Goal: Information Seeking & Learning: Learn about a topic

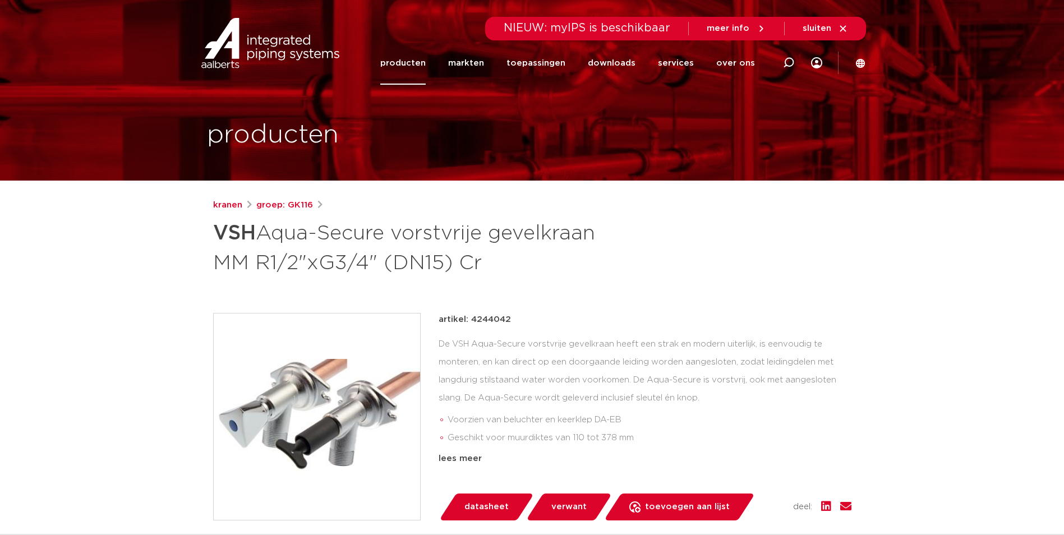
click at [421, 64] on link "producten" at bounding box center [402, 62] width 45 height 43
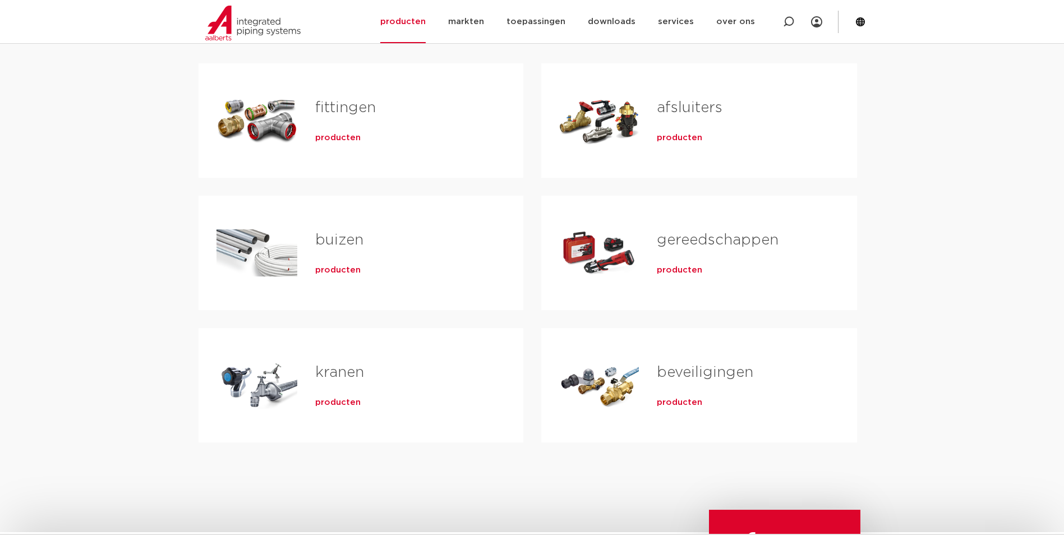
scroll to position [224, 0]
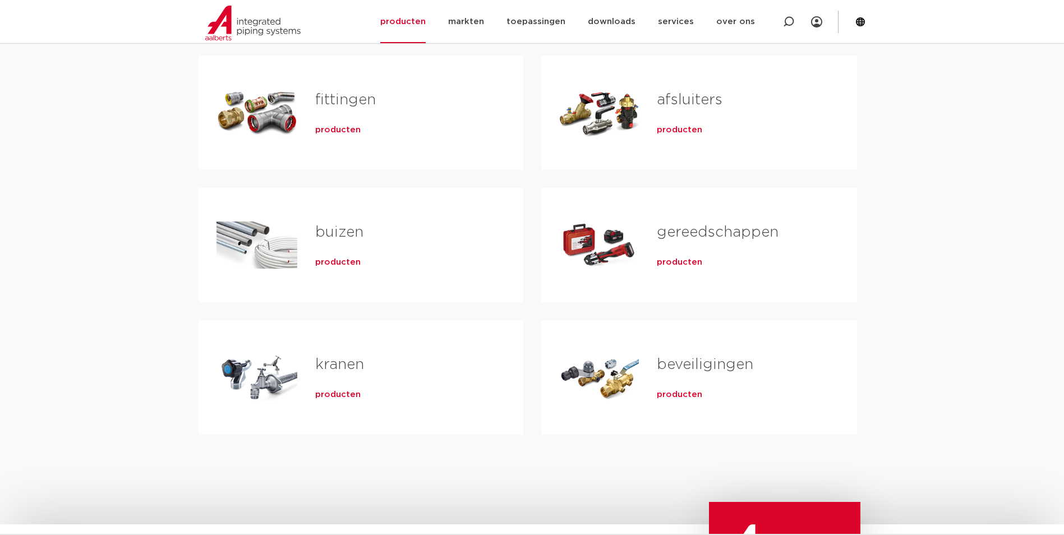
click at [685, 397] on span "producten" at bounding box center [679, 394] width 45 height 11
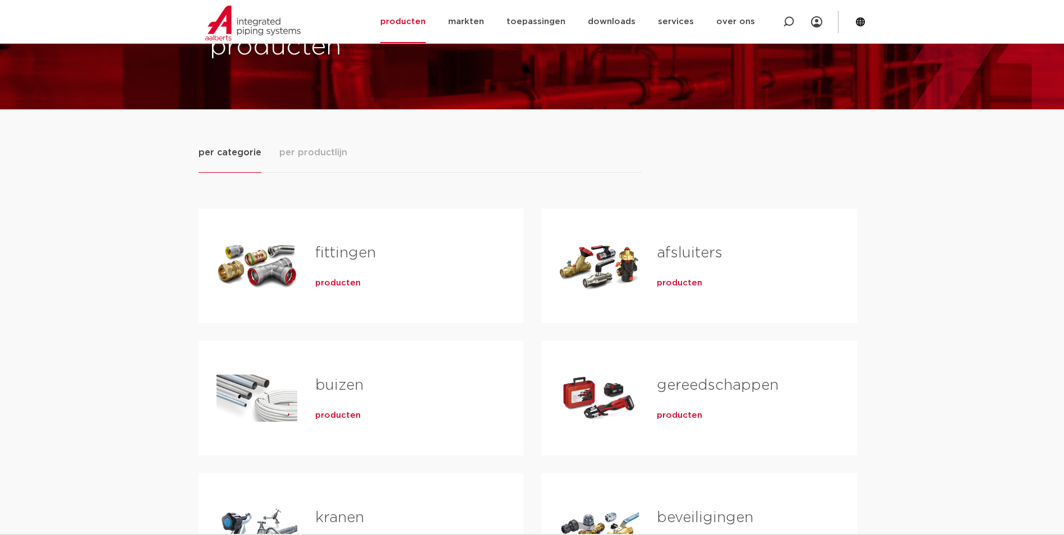
scroll to position [56, 0]
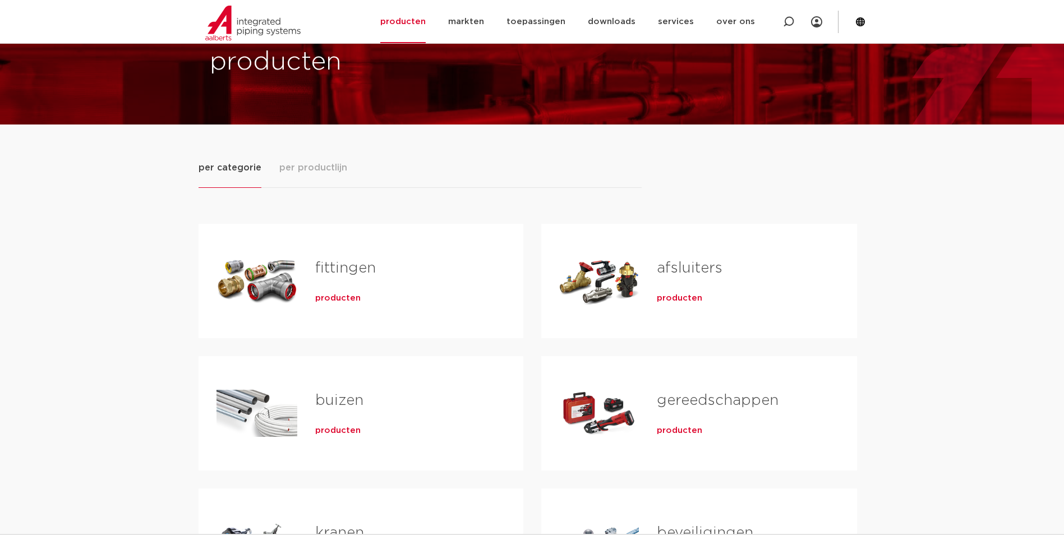
click at [683, 299] on span "producten" at bounding box center [679, 298] width 45 height 11
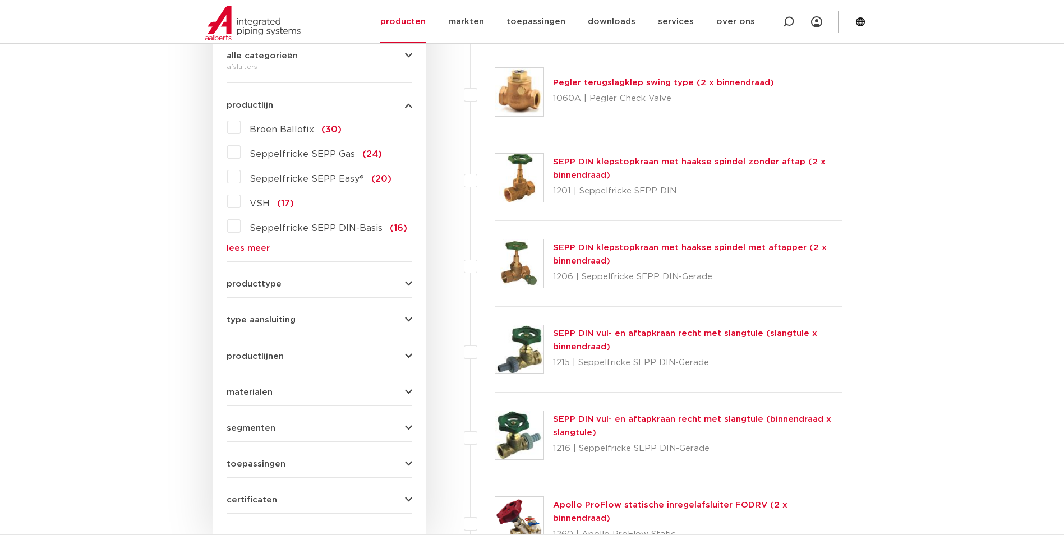
scroll to position [280, 0]
click at [297, 288] on form "zoek op naam of productnummer alle categorieën afsluiters fittingen afsluiters …" at bounding box center [320, 251] width 186 height 523
click at [415, 283] on div "wis alles filter producten zoek op naam of productnummer alle categorieën afslu…" at bounding box center [319, 237] width 213 height 603
click at [409, 282] on icon "button" at bounding box center [408, 283] width 7 height 8
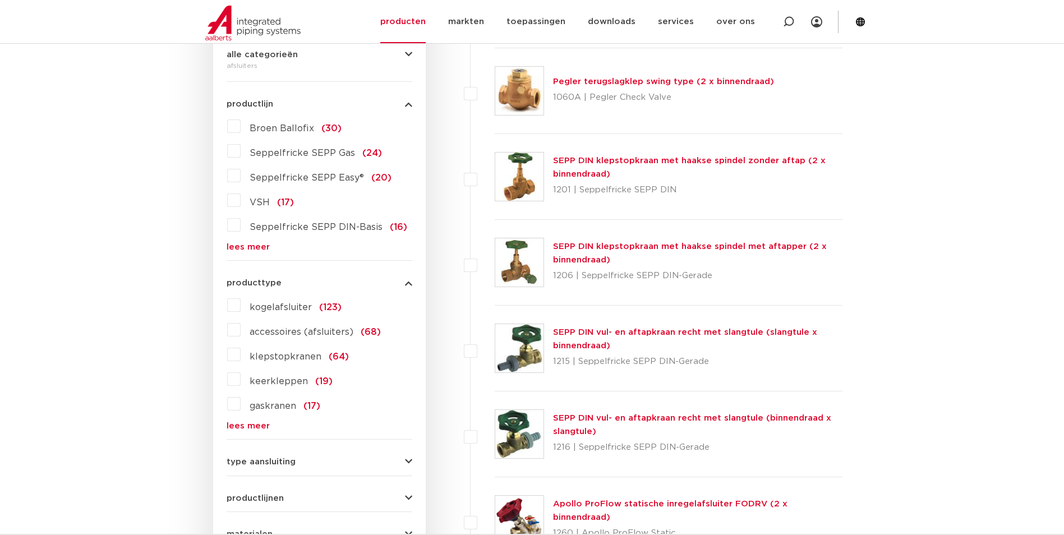
click at [241, 309] on label "kogelafsluiter (123)" at bounding box center [291, 305] width 101 height 18
click at [0, 0] on input "kogelafsluiter (123)" at bounding box center [0, 0] width 0 height 0
